Goal: Task Accomplishment & Management: Use online tool/utility

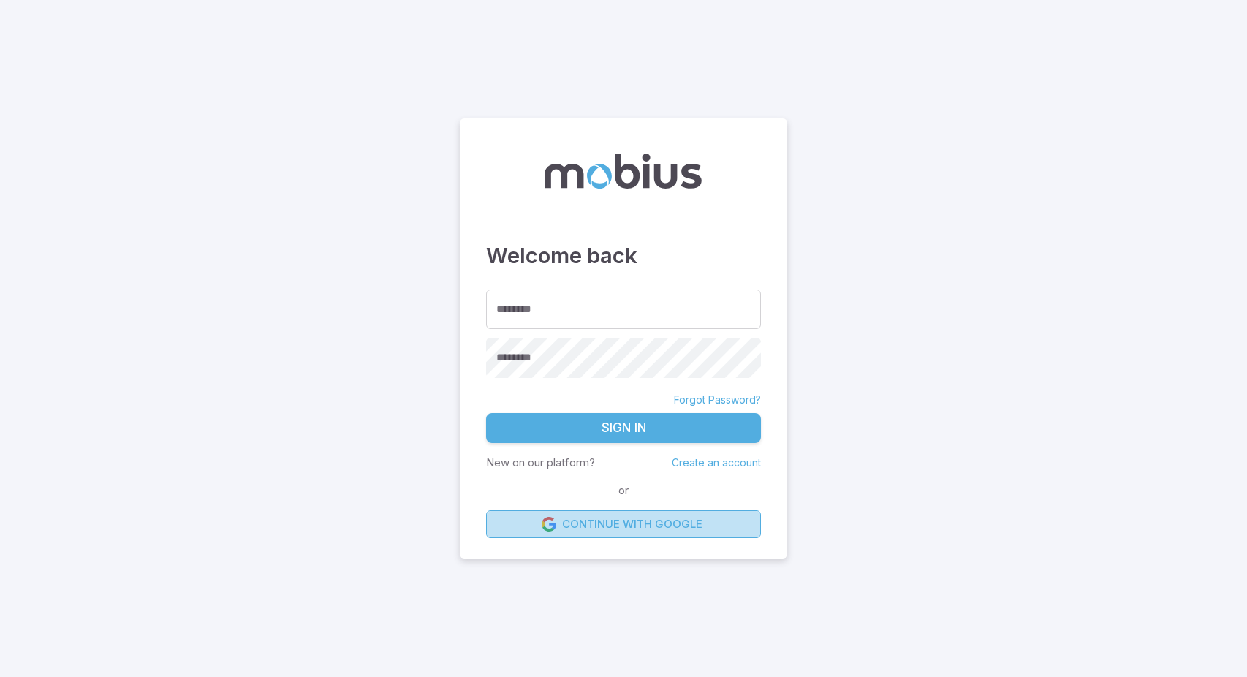
click at [636, 524] on link "Continue with Google" at bounding box center [623, 524] width 275 height 28
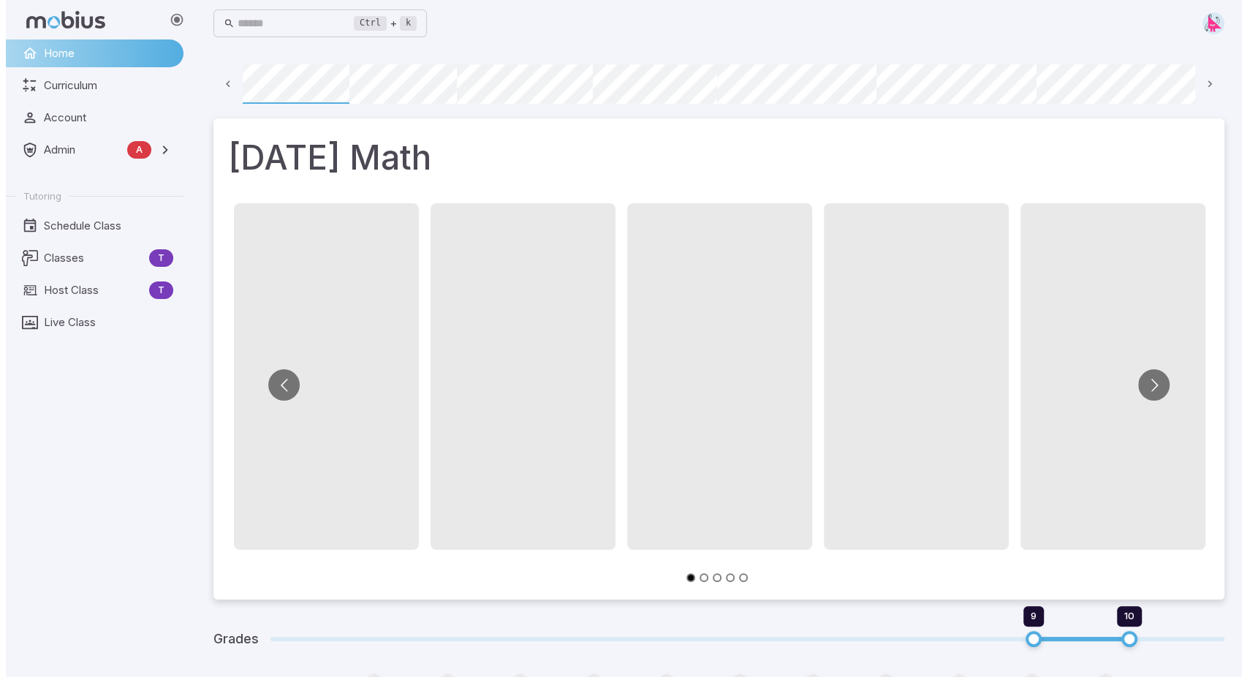
scroll to position [0, 105]
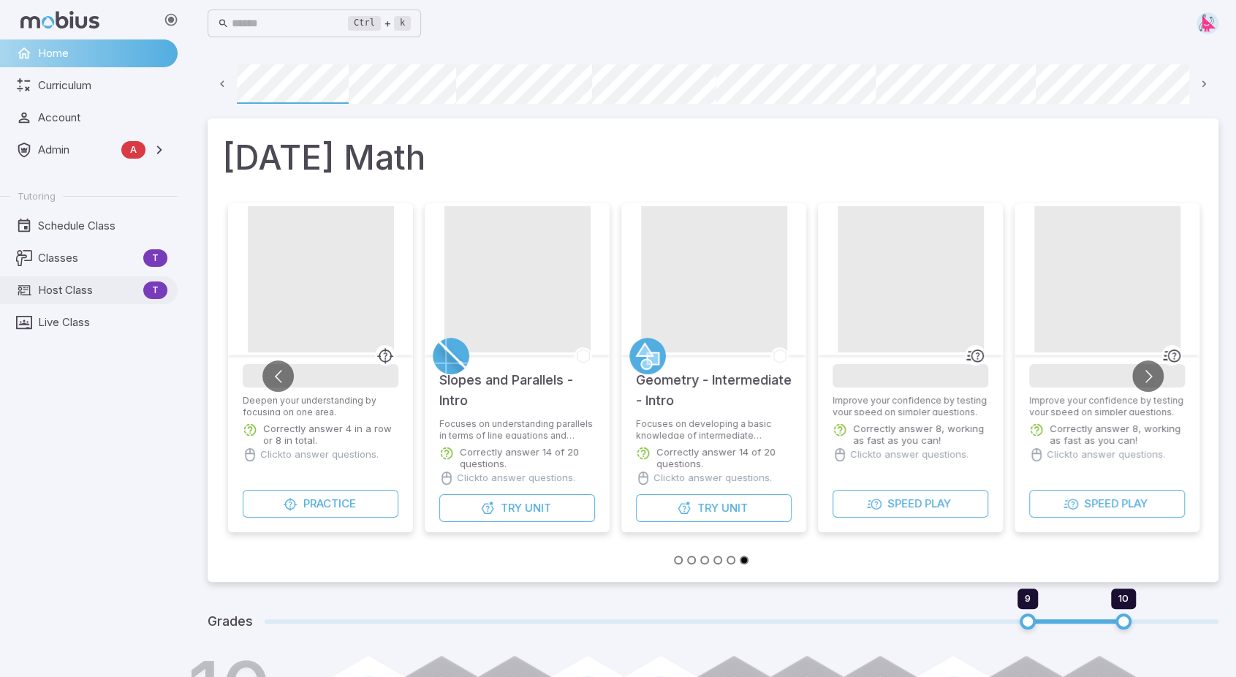
click at [69, 295] on span "Host Class" at bounding box center [87, 290] width 99 height 16
